Goal: Find specific page/section: Find specific page/section

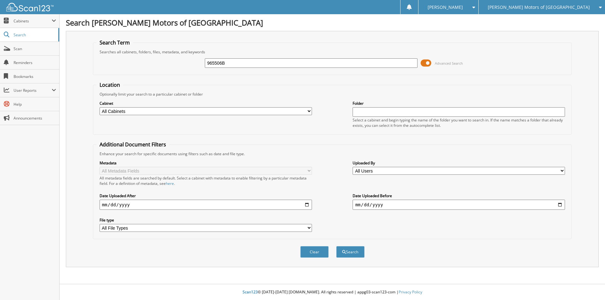
type input "965506B"
click at [336, 246] on button "Search" at bounding box center [350, 252] width 28 height 12
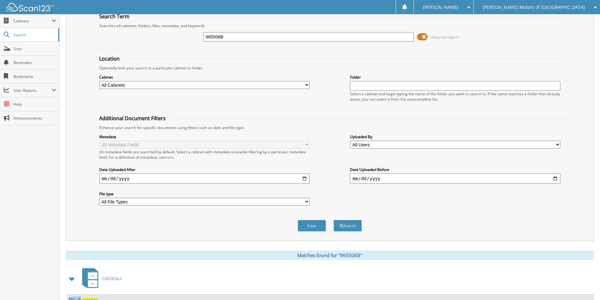
scroll to position [53, 0]
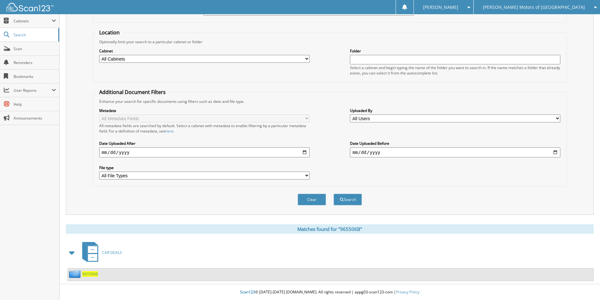
click at [84, 272] on span "965506B" at bounding box center [90, 273] width 16 height 5
